Goal: Information Seeking & Learning: Learn about a topic

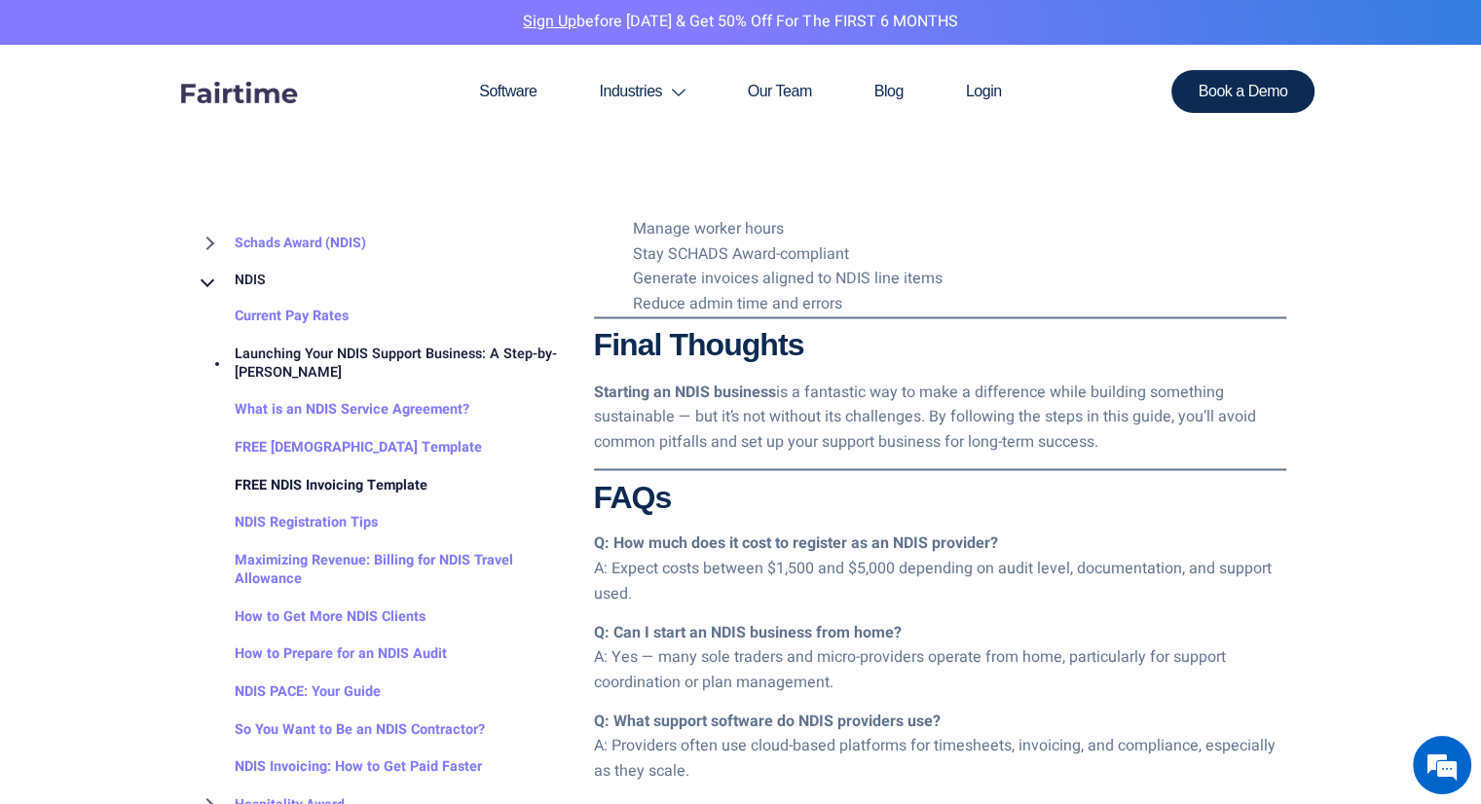
scroll to position [3310, 0]
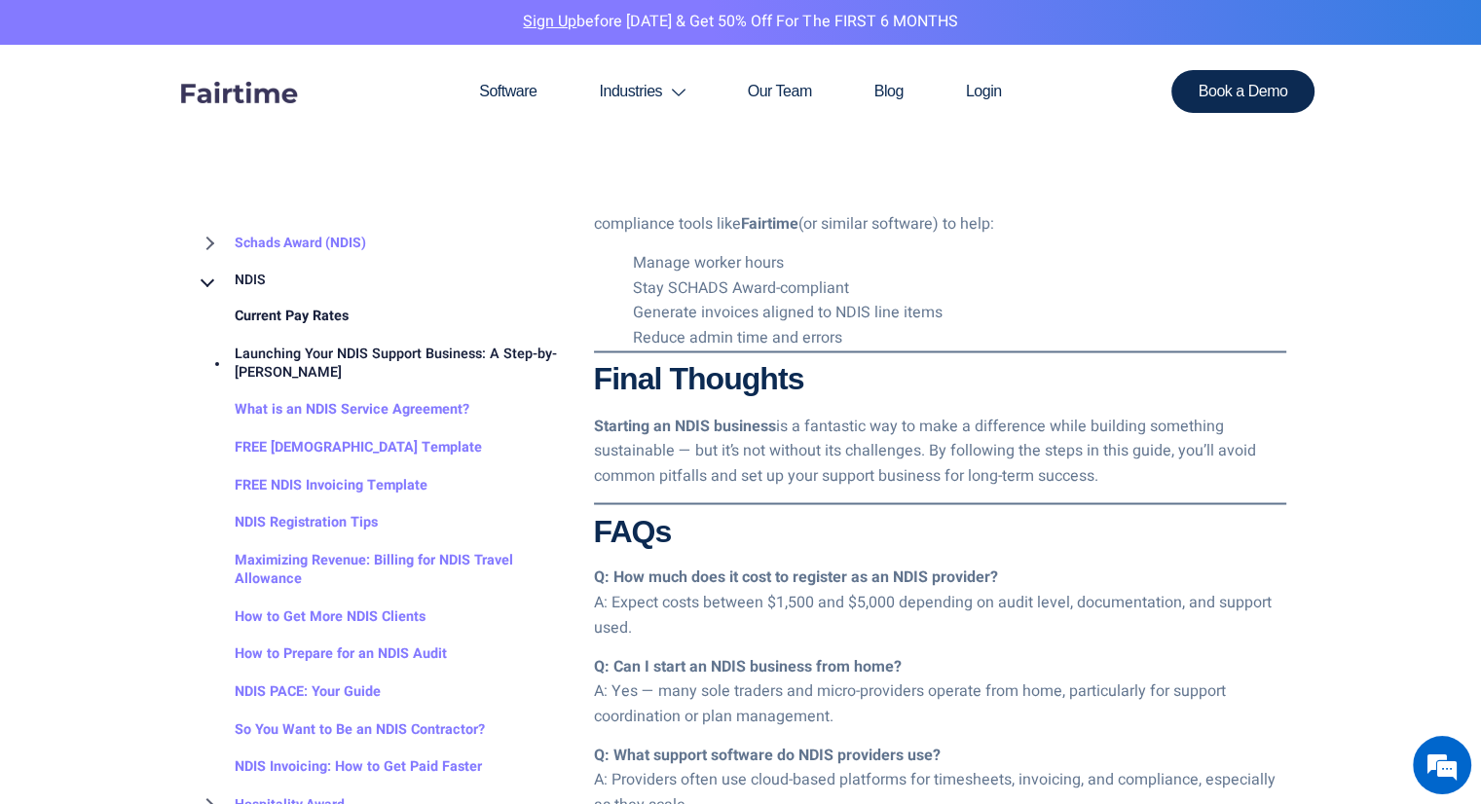
click at [298, 320] on link "Current Pay Rates" at bounding box center [272, 318] width 153 height 38
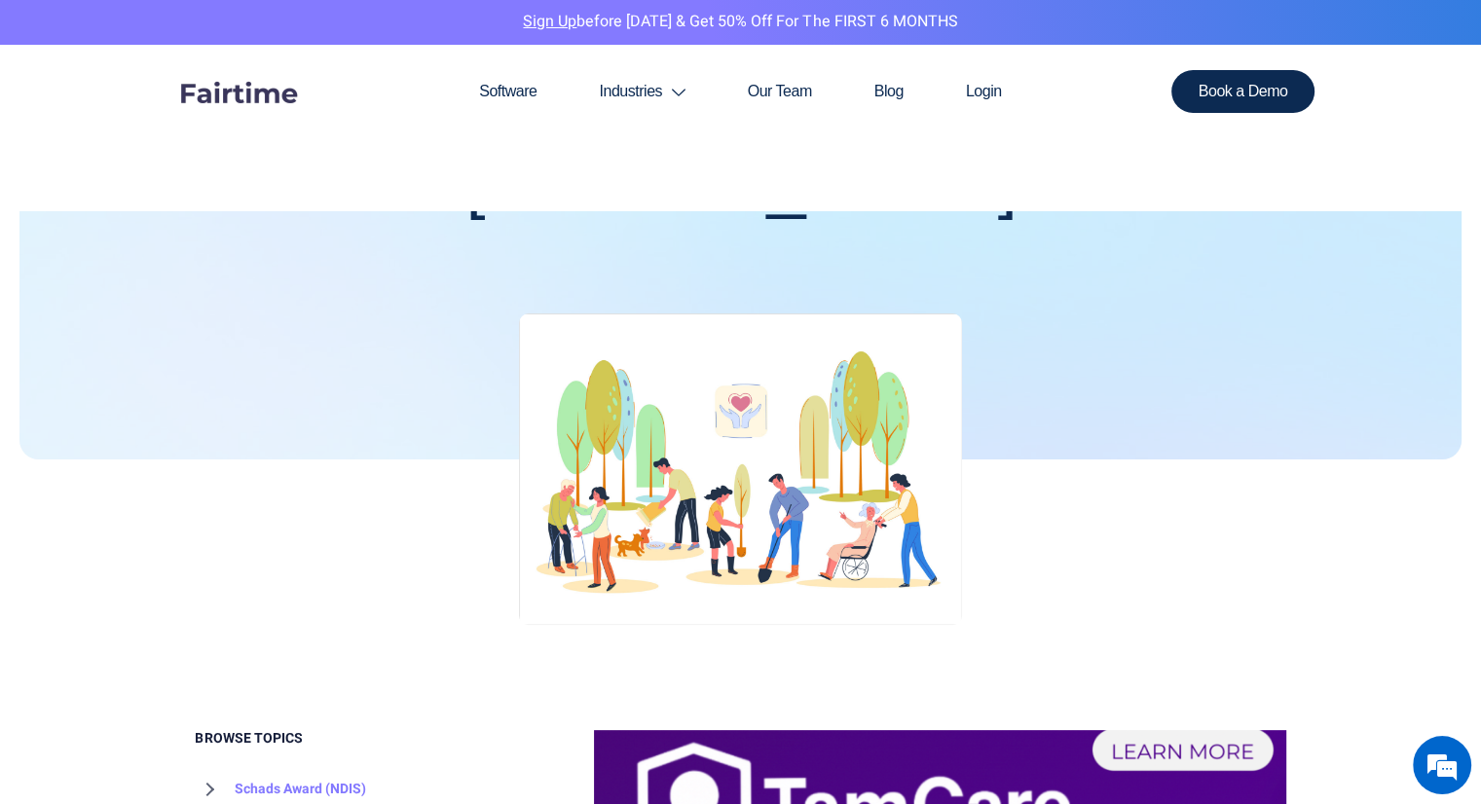
scroll to position [681, 0]
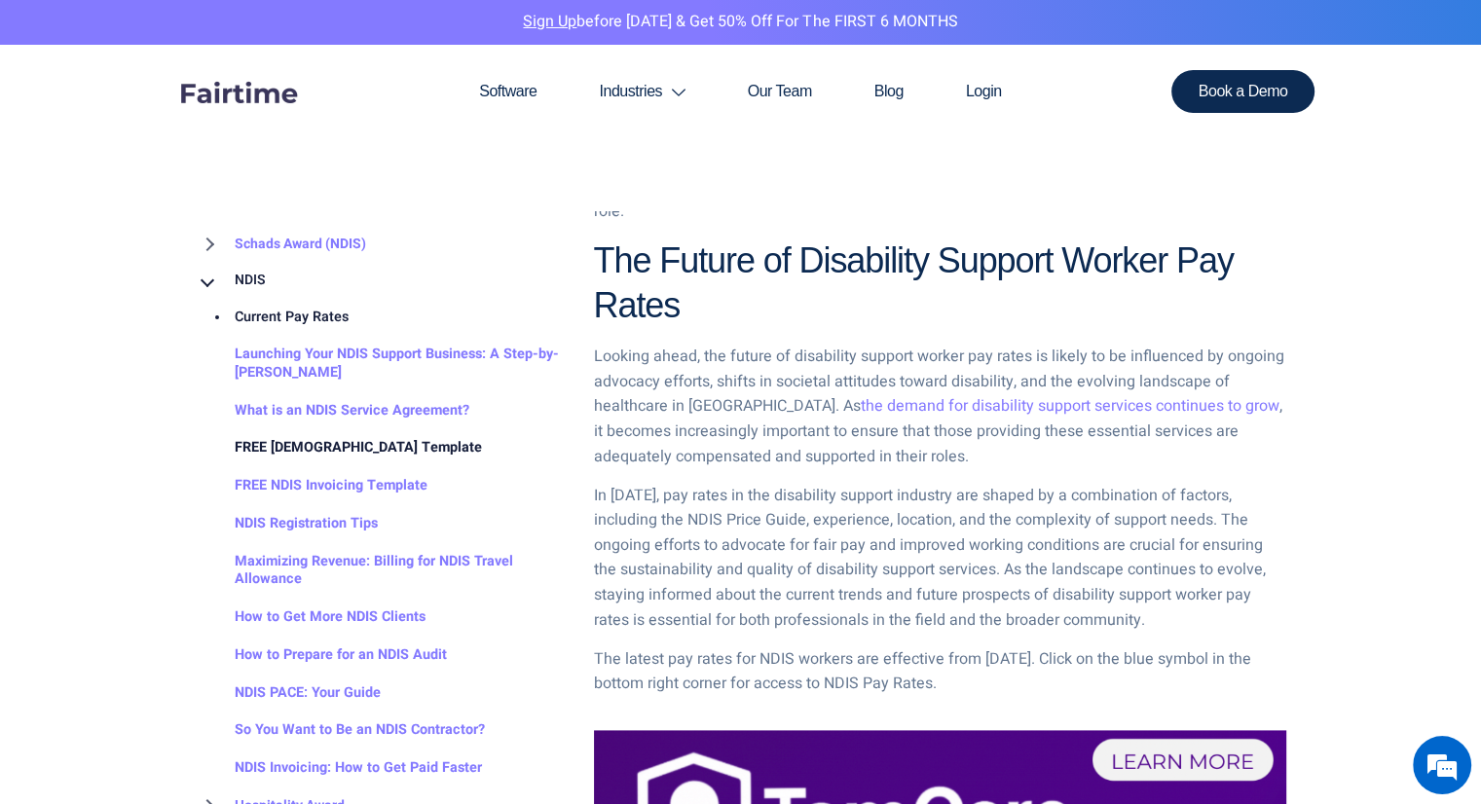
scroll to position [2044, 0]
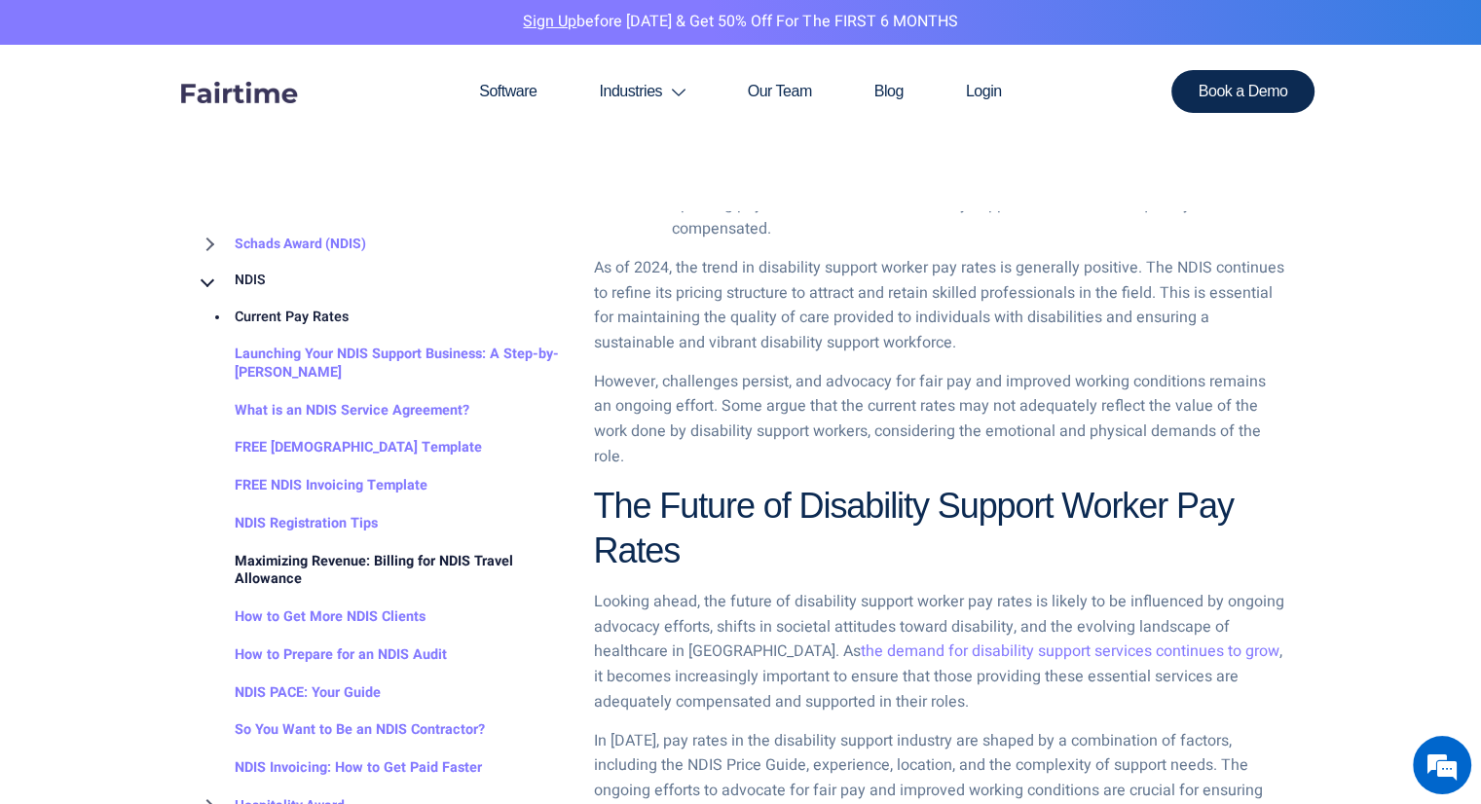
click at [383, 566] on link "Maximizing Revenue: Billing for NDIS Travel Allowance" at bounding box center [380, 570] width 369 height 55
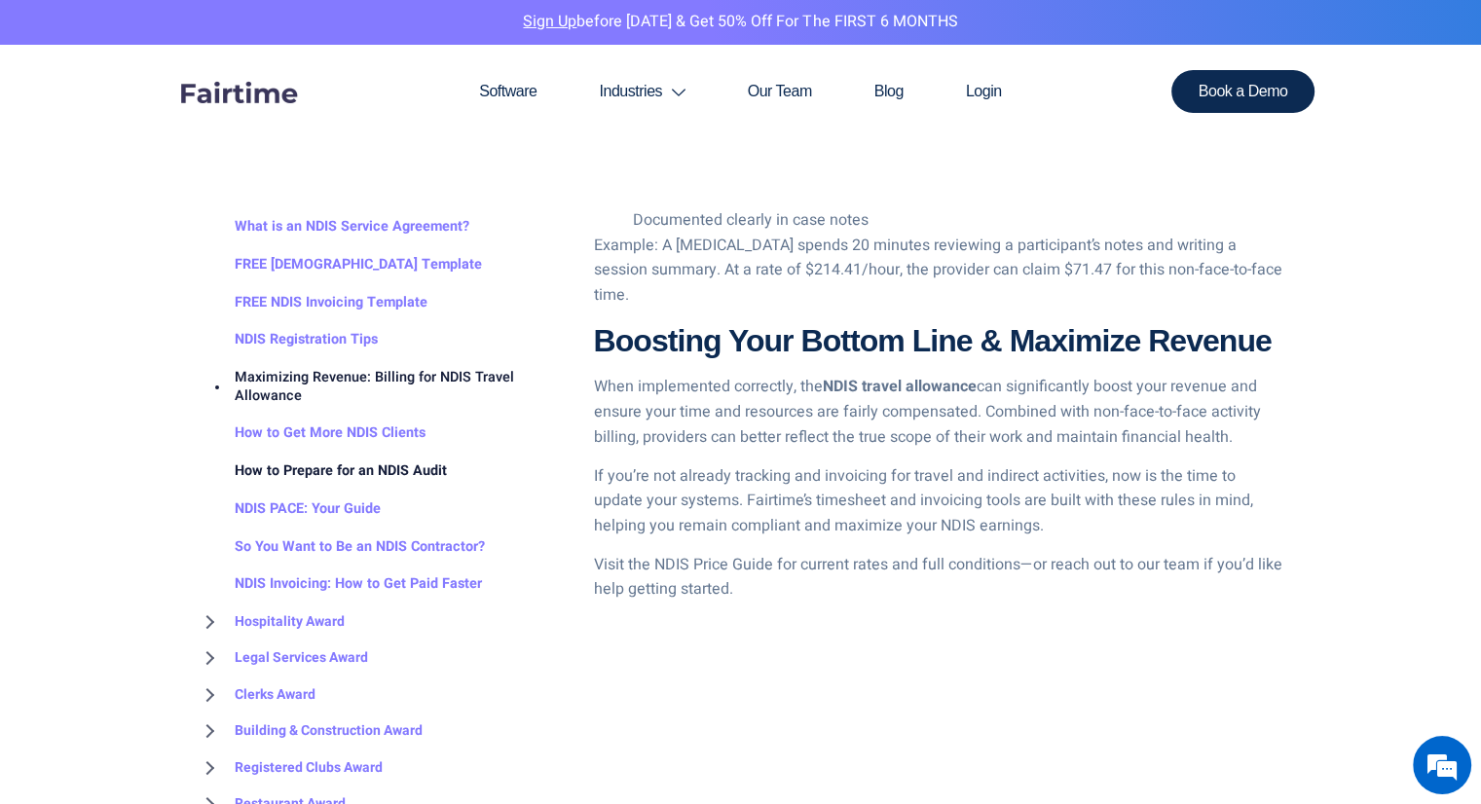
scroll to position [195, 0]
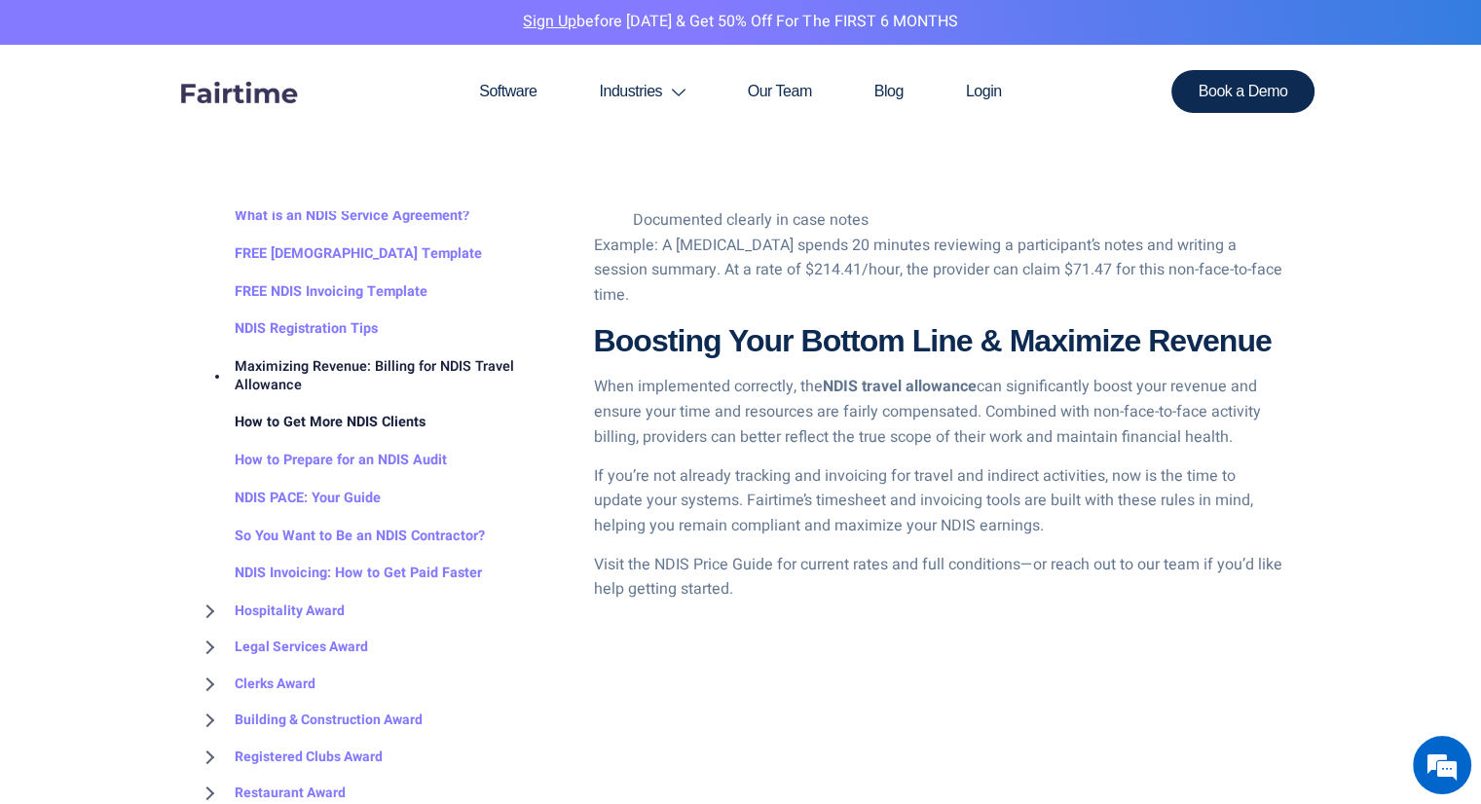
click at [352, 412] on link "How to Get More NDIS Clients" at bounding box center [311, 423] width 230 height 38
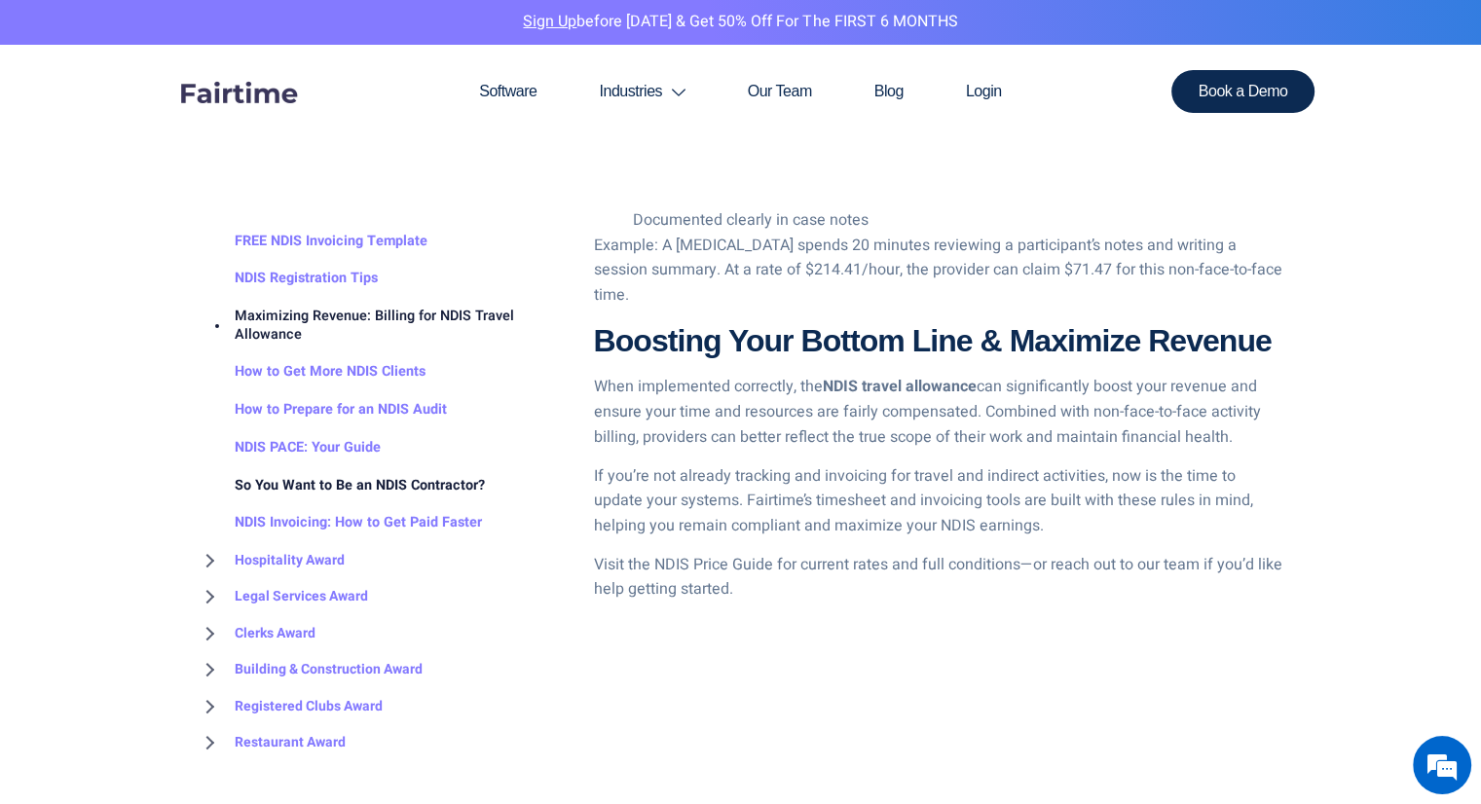
scroll to position [316, 0]
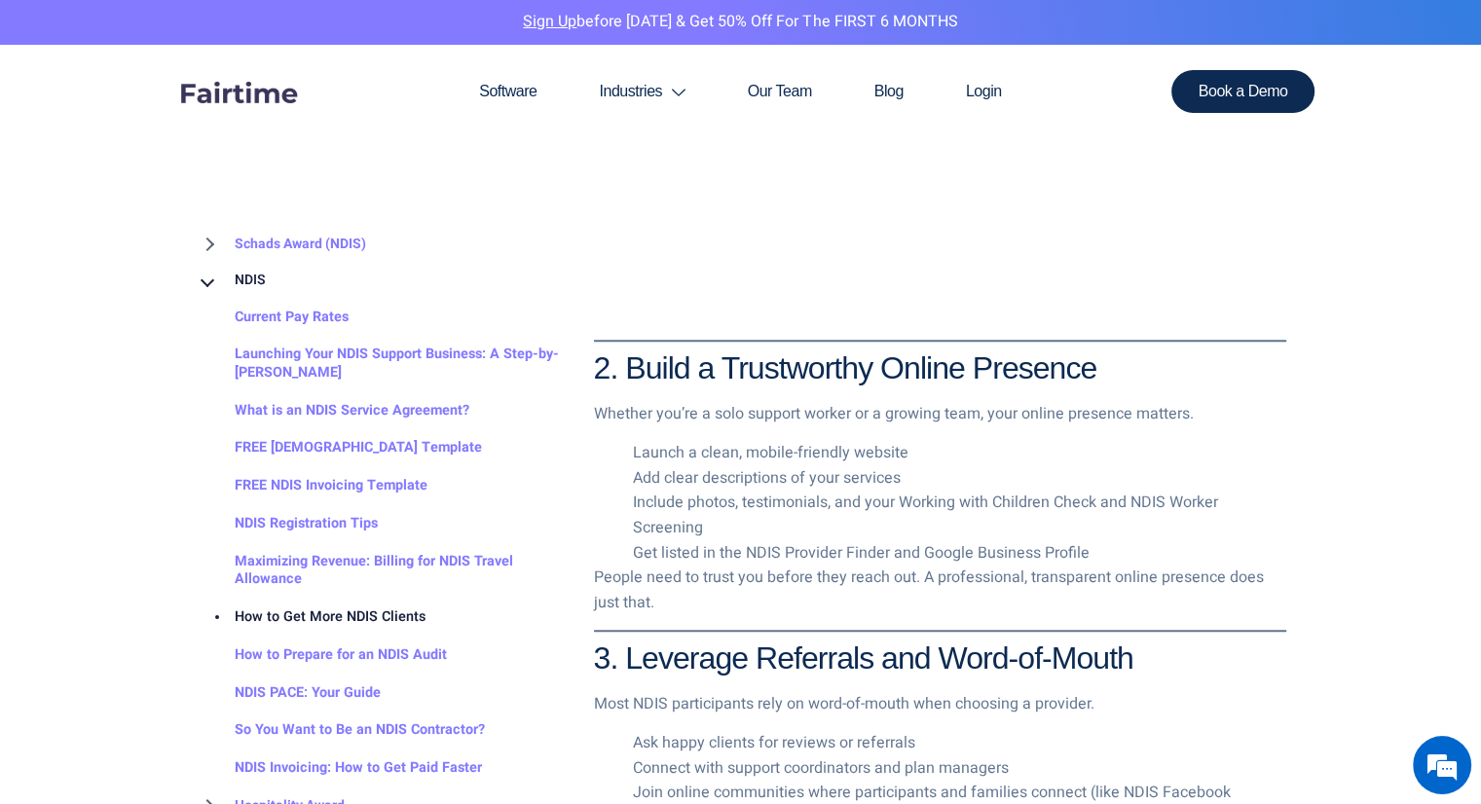
scroll to position [1752, 0]
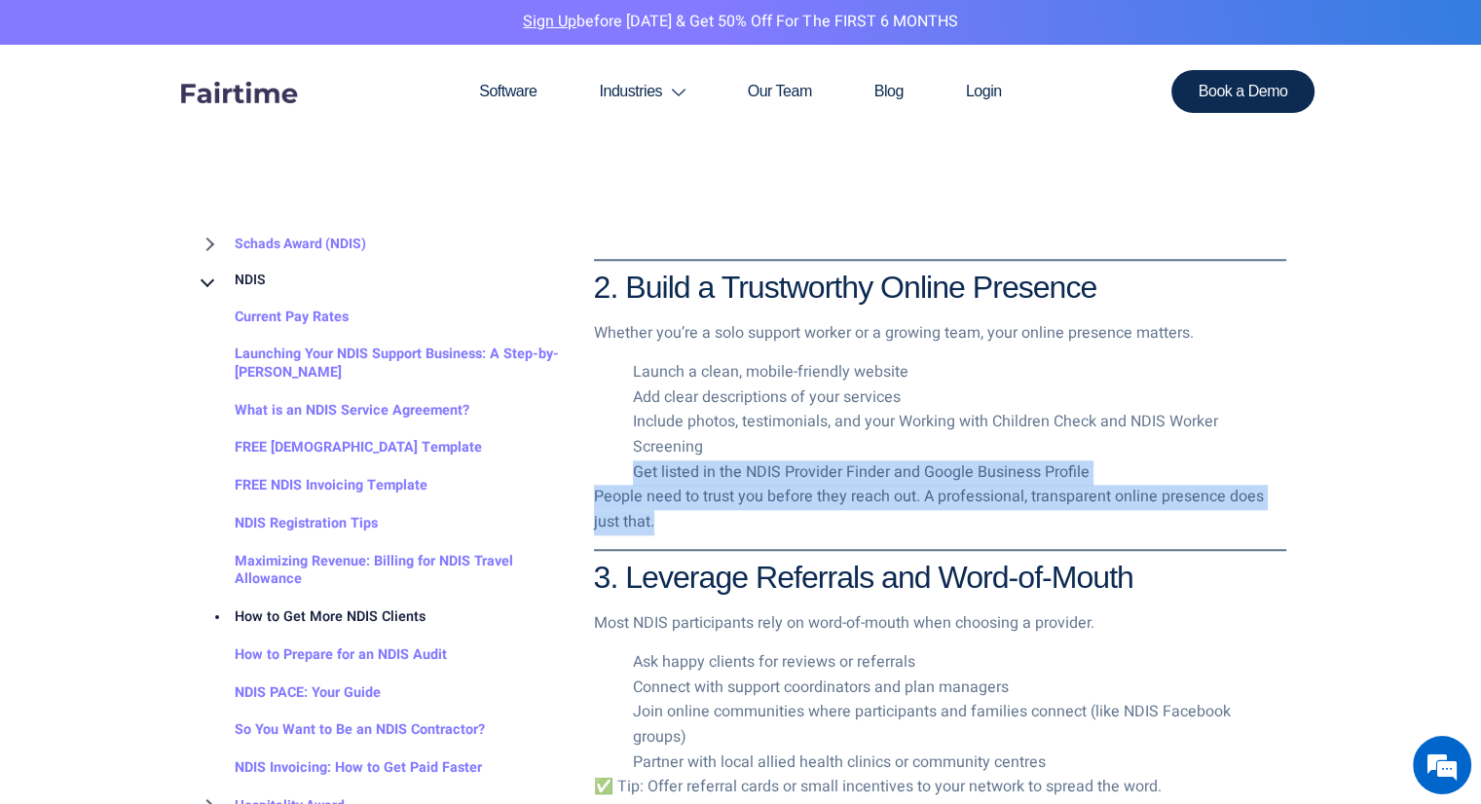
drag, startPoint x: 912, startPoint y: 518, endPoint x: 900, endPoint y: 447, distance: 72.0
click at [900, 447] on div "Wondering how to get more NDIS clients? You’re not alone. Thousands of support …" at bounding box center [940, 689] width 692 height 2521
click at [899, 446] on li "Include photos, testimonials, and your Working with Children Check and NDIS Wor…" at bounding box center [959, 435] width 653 height 50
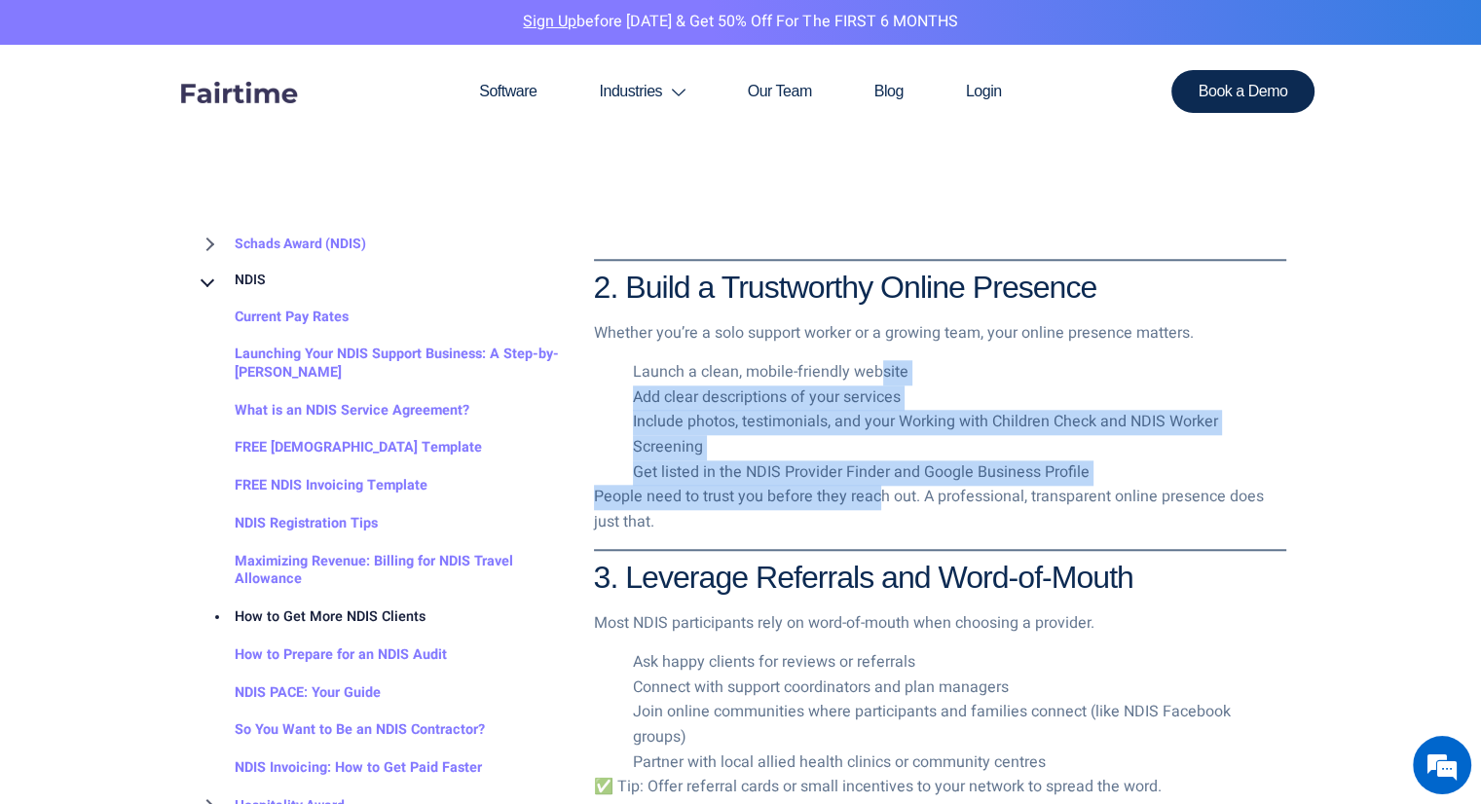
scroll to position [0, 0]
drag, startPoint x: 876, startPoint y: 382, endPoint x: 875, endPoint y: 498, distance: 116.8
click at [875, 498] on div "Wondering how to get more NDIS clients? You’re not alone. Thousands of support …" at bounding box center [940, 689] width 692 height 2521
click at [875, 498] on p "People need to trust you before they reach out. A professional, transparent onl…" at bounding box center [940, 510] width 692 height 50
drag, startPoint x: 916, startPoint y: 472, endPoint x: 824, endPoint y: 355, distance: 148.4
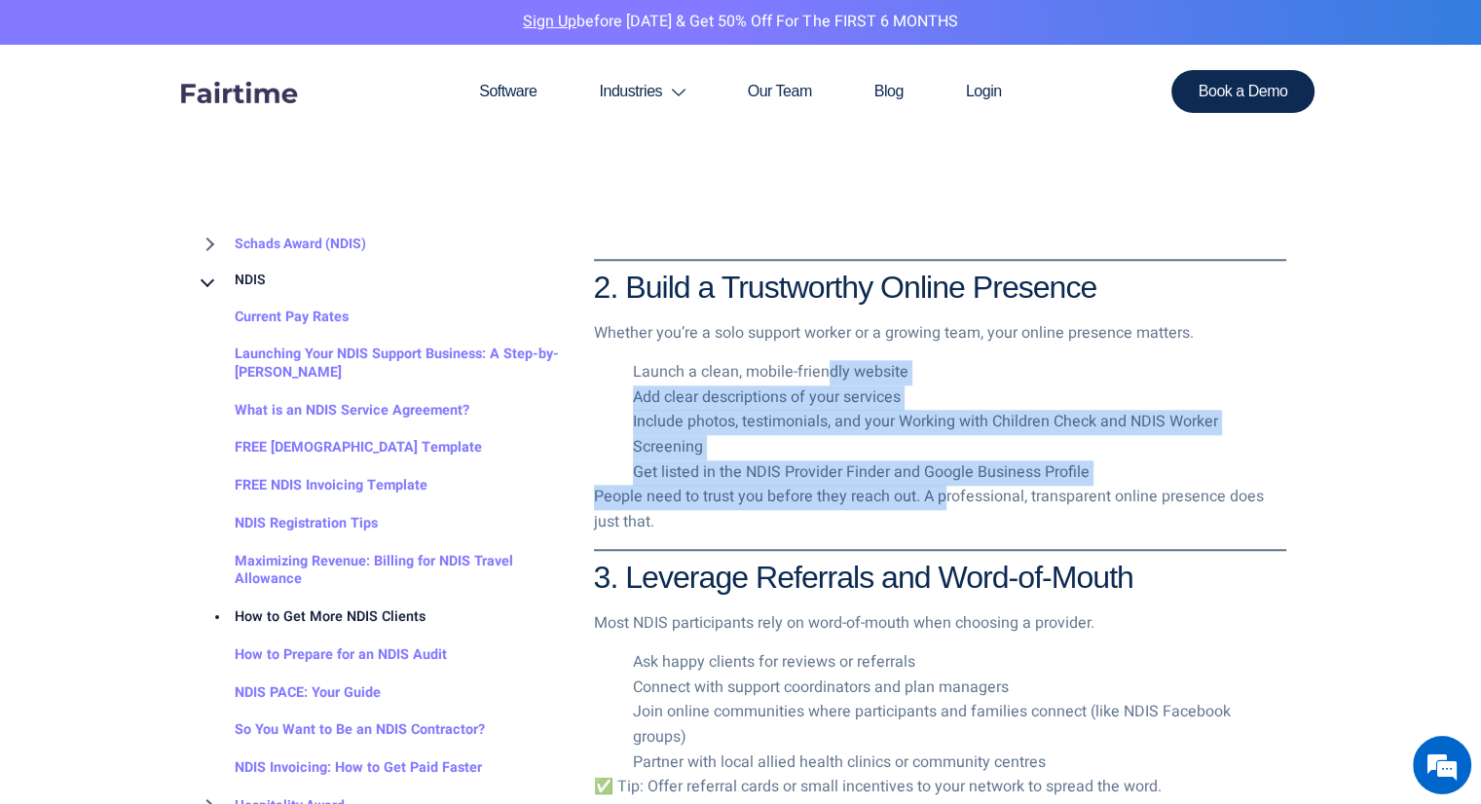
click at [824, 355] on div "Wondering how to get more NDIS clients? You’re not alone. Thousands of support …" at bounding box center [940, 689] width 692 height 2521
click at [824, 357] on div "Wondering how to get more NDIS clients? You’re not alone. Thousands of support …" at bounding box center [940, 689] width 692 height 2521
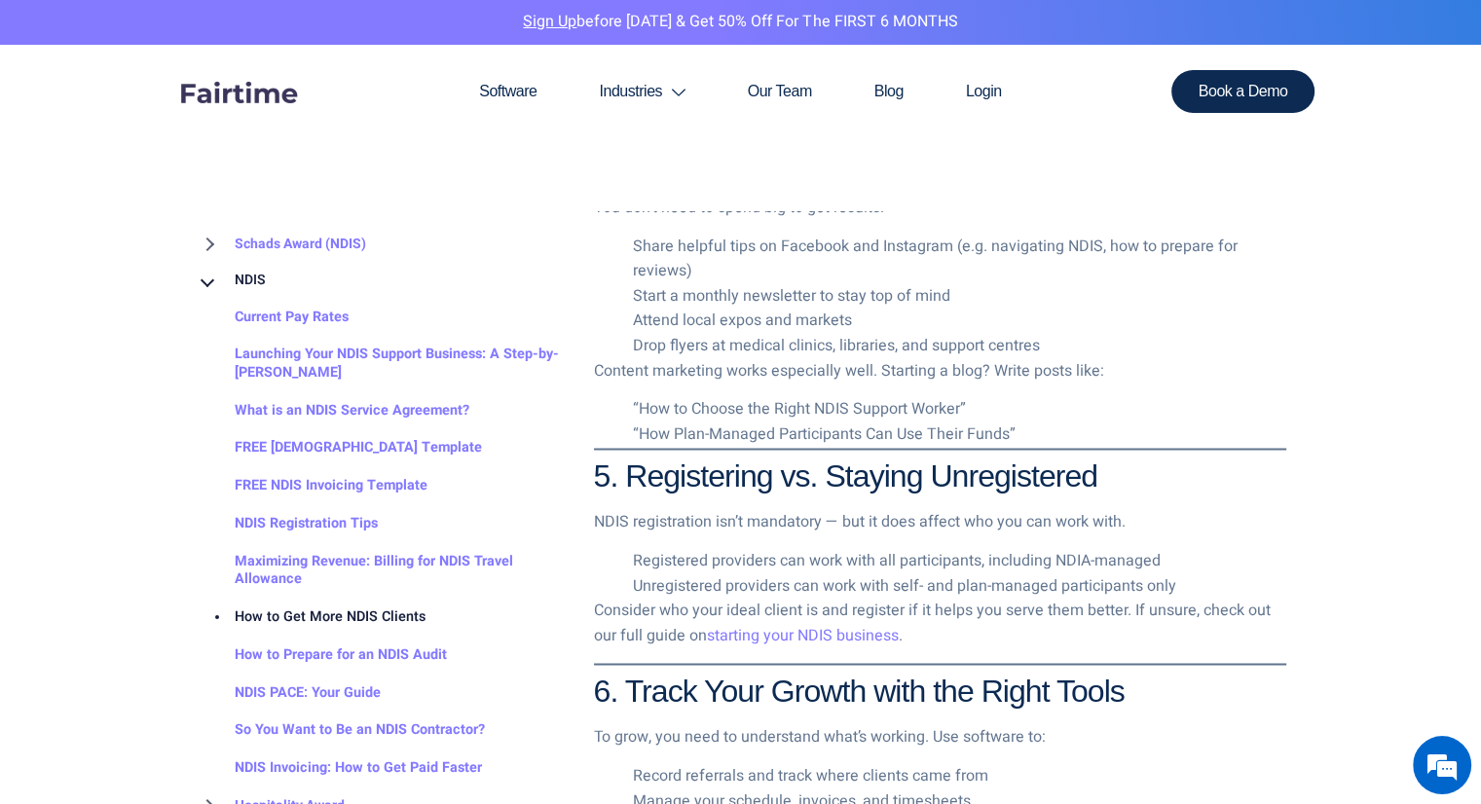
scroll to position [2044, 0]
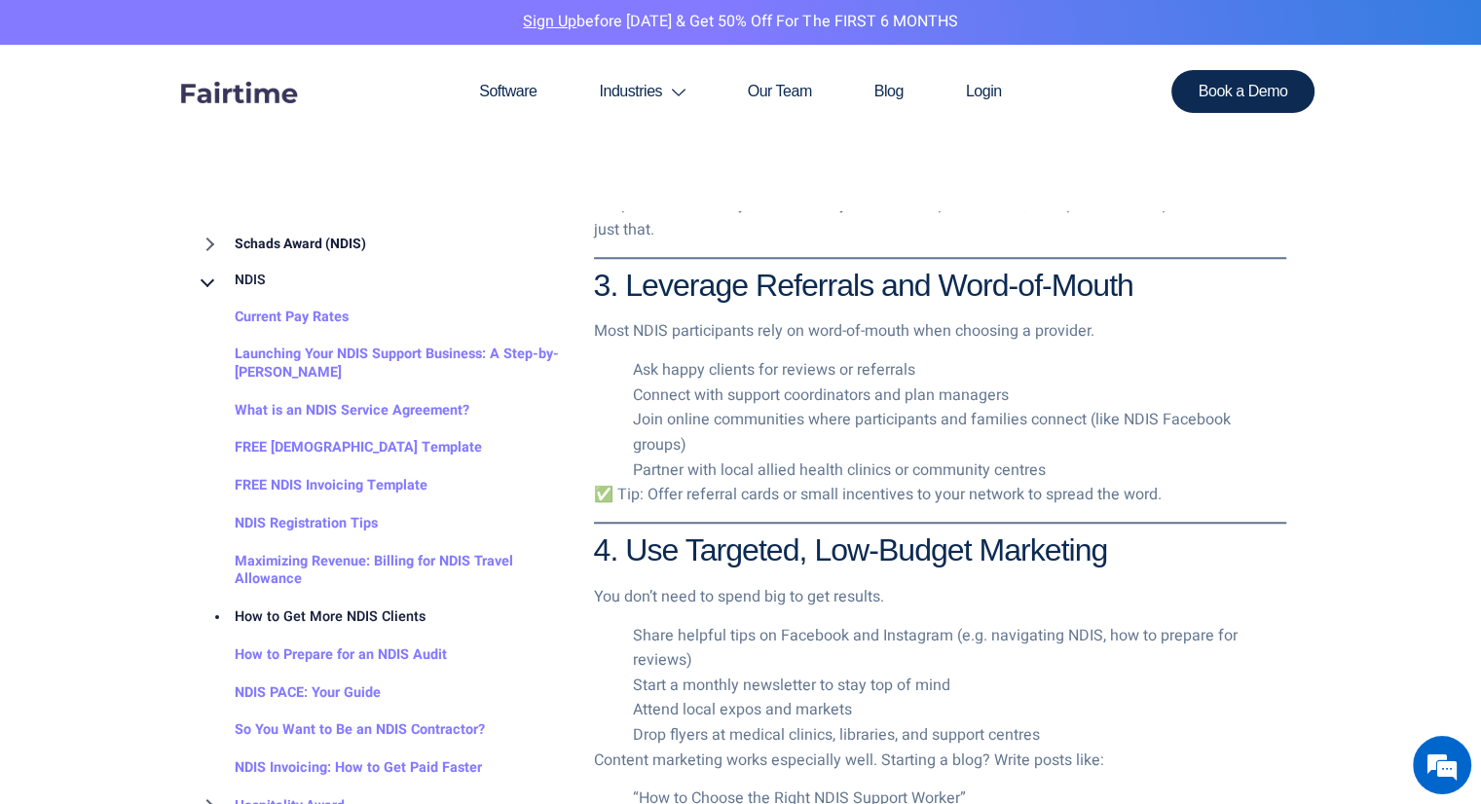
click at [273, 258] on link "Schads Award (NDIS)" at bounding box center [281, 244] width 170 height 37
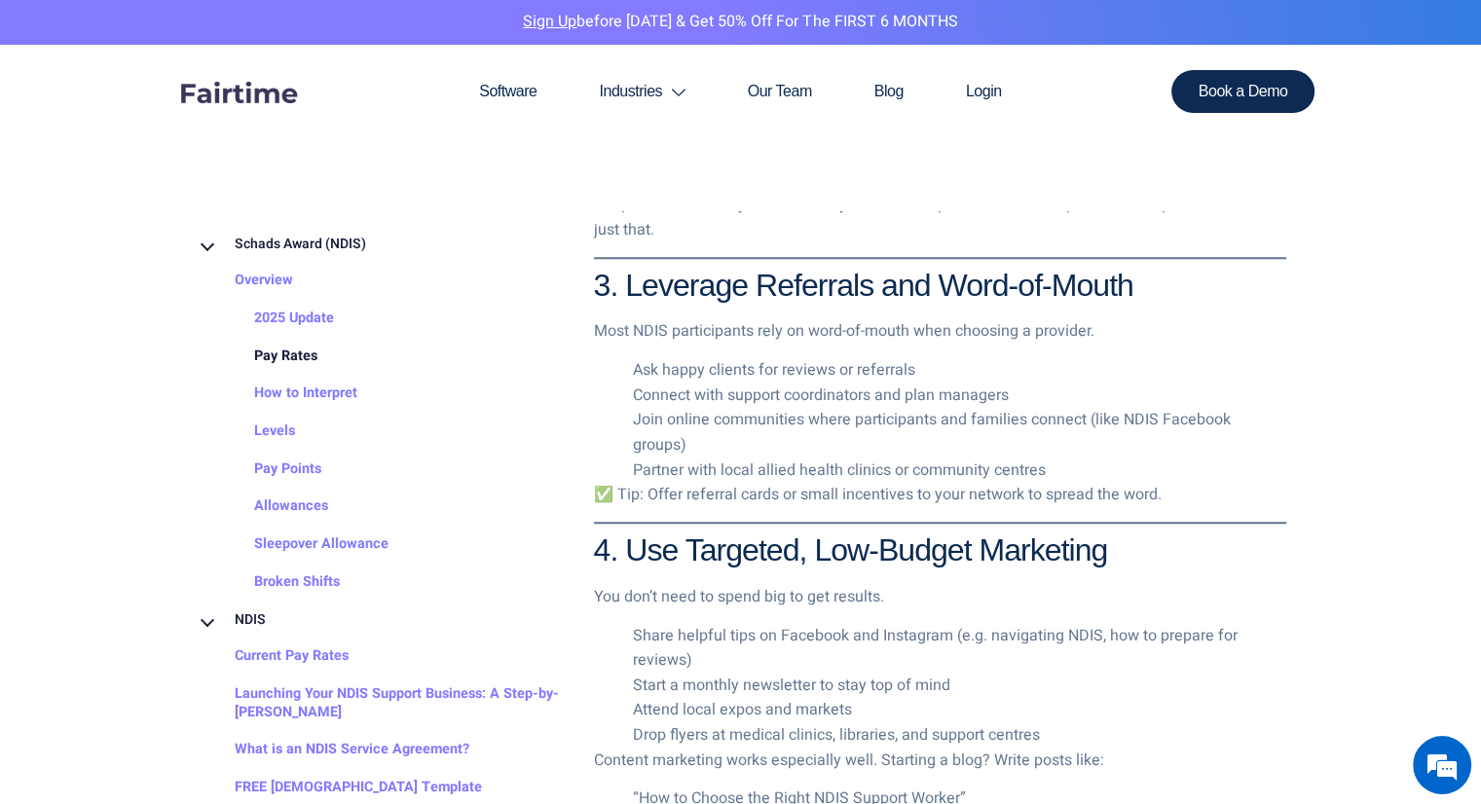
click at [249, 356] on link "Pay Rates" at bounding box center [266, 357] width 102 height 38
